Goal: Information Seeking & Learning: Find specific fact

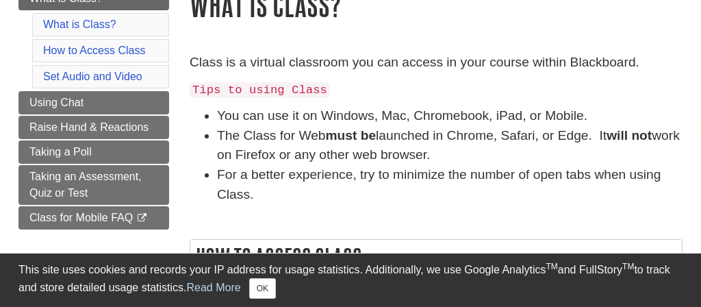
scroll to position [165, 0]
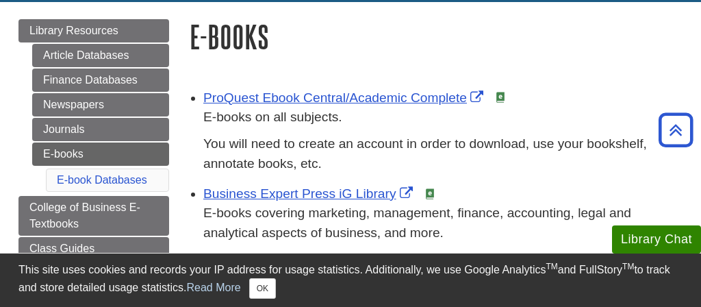
scroll to position [145, 0]
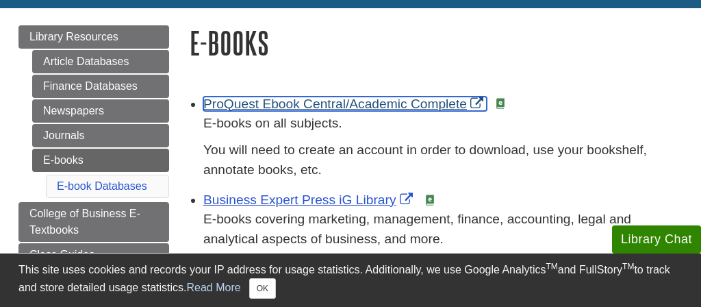
click at [439, 107] on link "ProQuest Ebook Central/Academic Complete" at bounding box center [344, 103] width 283 height 14
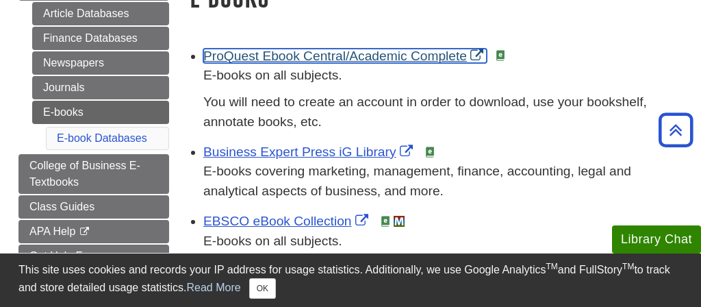
scroll to position [146, 0]
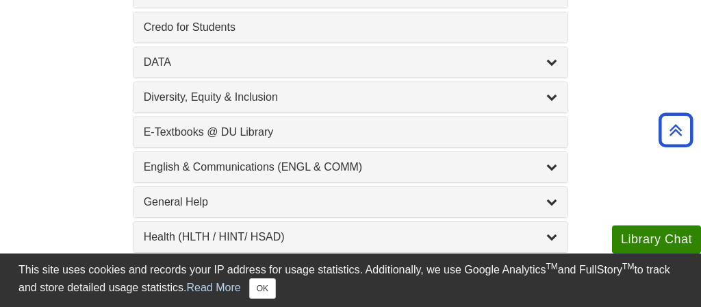
scroll to position [773, 0]
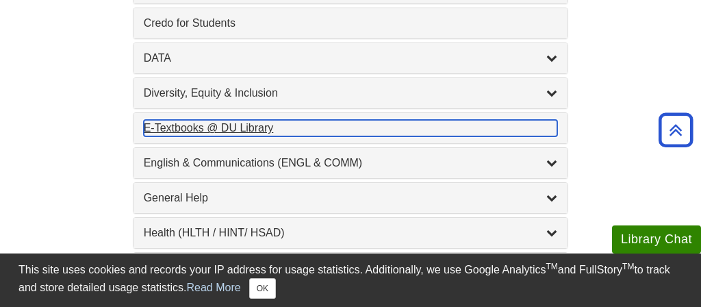
click at [373, 131] on div "E-Textbooks @ DU Library , 1 guides" at bounding box center [351, 128] width 414 height 16
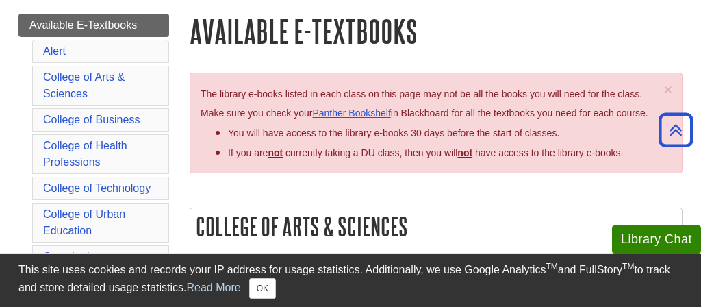
scroll to position [151, 0]
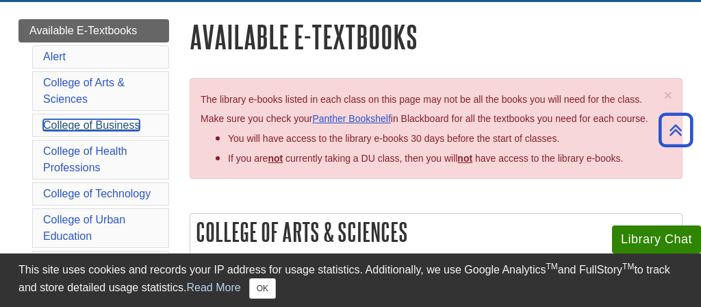
click at [136, 123] on link "College of Business" at bounding box center [91, 125] width 96 height 12
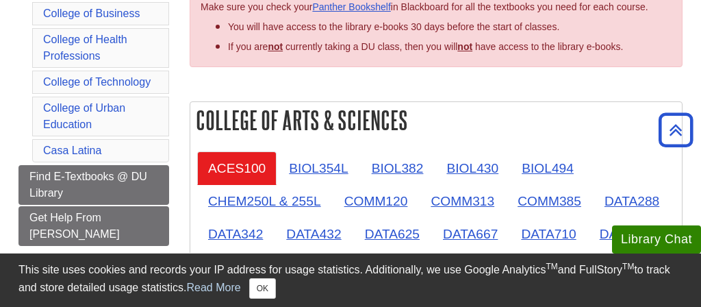
scroll to position [274, 0]
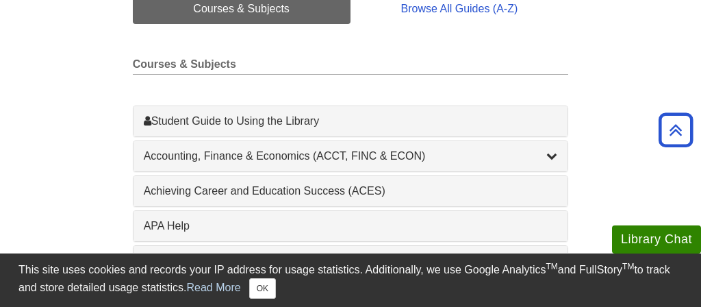
scroll to position [400, 0]
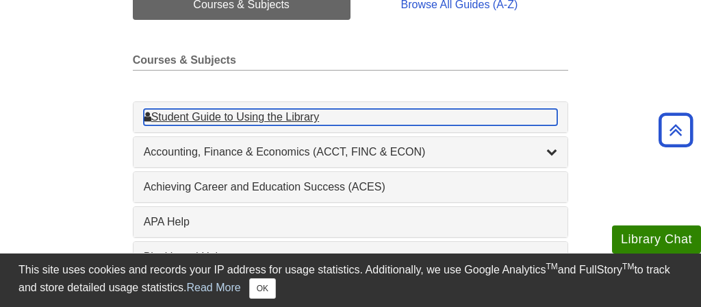
click at [315, 119] on div "Student Guide to Using the Library , 1 guides" at bounding box center [351, 117] width 414 height 16
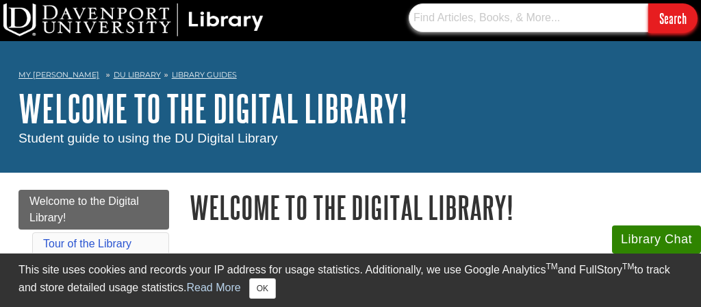
click at [474, 24] on input "text" at bounding box center [529, 17] width 240 height 29
paste input "Connect Online Access for Essentials of Accounting for Governmental and Not-for…"
click at [648, 3] on input "Search" at bounding box center [672, 17] width 49 height 29
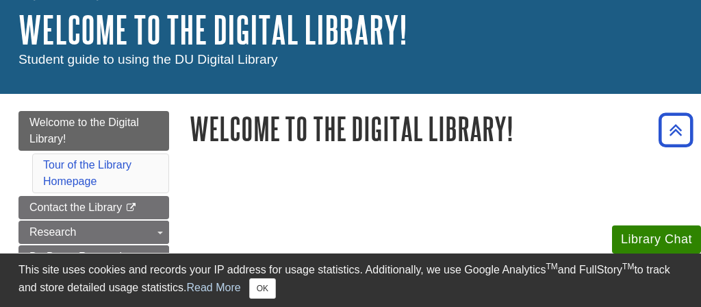
scroll to position [0, 0]
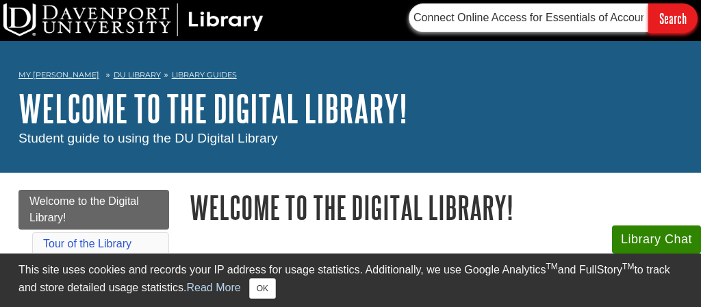
click at [452, 24] on input "Connect Online Access for Essentials of Accounting for Governmental and Not-for…" at bounding box center [529, 17] width 240 height 29
paste input "text"
type input "Essentials of Accounting for Governmental and Not-for-Profit Organizations"
click at [648, 3] on input "Search" at bounding box center [672, 17] width 49 height 29
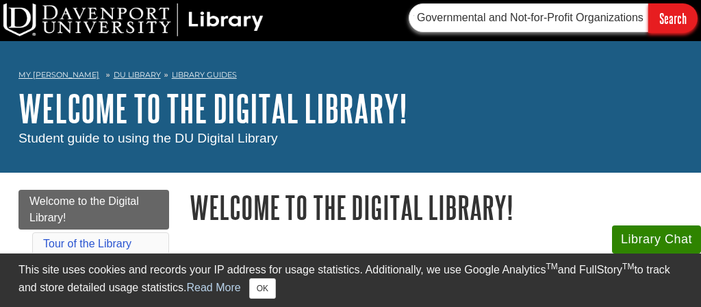
scroll to position [0, 0]
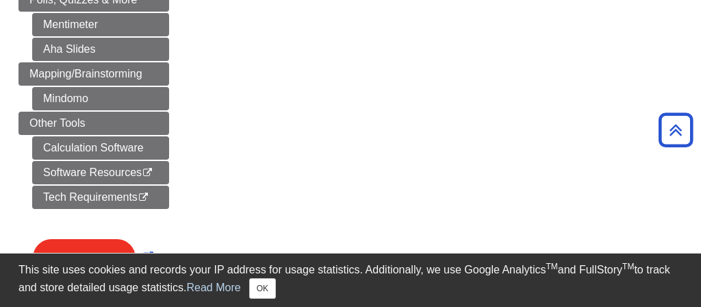
scroll to position [813, 0]
